Goal: Information Seeking & Learning: Learn about a topic

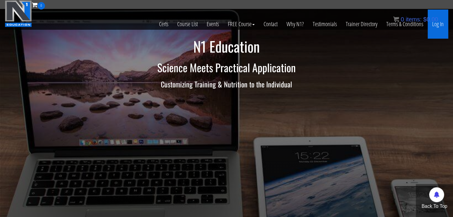
click at [440, 25] on link "Log In" at bounding box center [438, 24] width 21 height 29
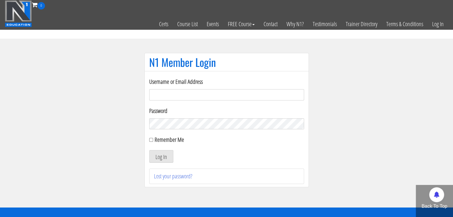
click at [189, 96] on input "Username or Email Address" at bounding box center [226, 94] width 155 height 11
type input "[EMAIL_ADDRESS][DOMAIN_NAME]"
click at [149, 150] on button "Log In" at bounding box center [161, 156] width 24 height 13
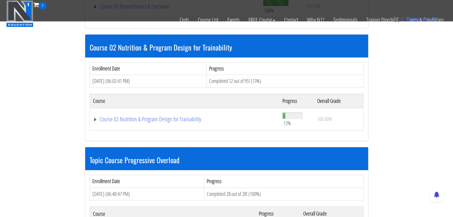
scroll to position [272, 0]
click at [187, 119] on link "Course 02 Nutrition & Program Design for Trainability" at bounding box center [185, 119] width 184 height 6
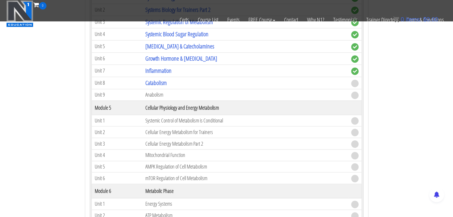
scroll to position [538, 0]
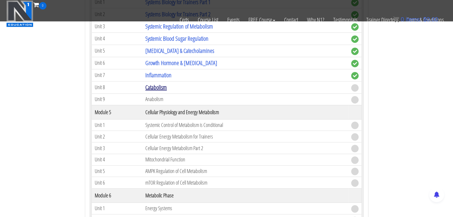
click at [156, 84] on link "Catabolism" at bounding box center [155, 87] width 21 height 8
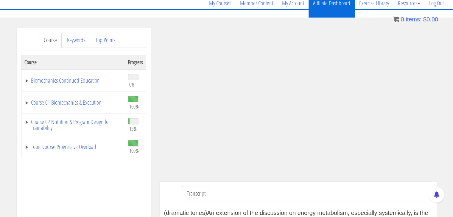
scroll to position [29, 0]
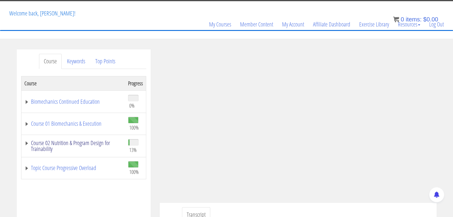
click at [26, 142] on link "Course 02 Nutrition & Program Design for Trainability" at bounding box center [73, 146] width 98 height 12
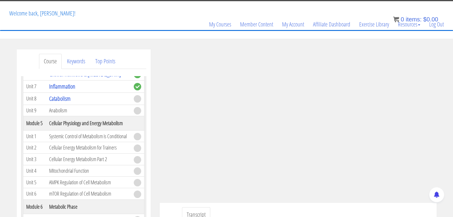
scroll to position [282, 0]
